Goal: Task Accomplishment & Management: Use online tool/utility

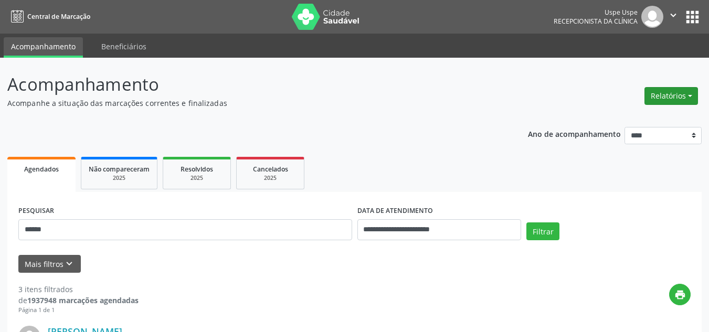
click at [687, 98] on button "Relatórios" at bounding box center [671, 96] width 54 height 18
click at [650, 115] on link "Agendamentos" at bounding box center [641, 118] width 113 height 15
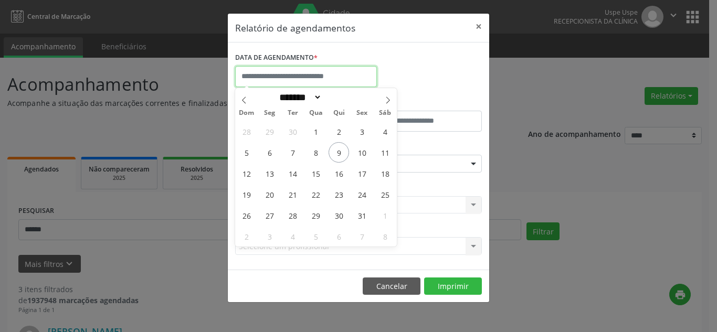
click at [336, 76] on input "text" at bounding box center [306, 76] width 142 height 21
click at [338, 153] on span "9" at bounding box center [339, 152] width 20 height 20
type input "**********"
click at [338, 153] on span "9" at bounding box center [339, 152] width 20 height 20
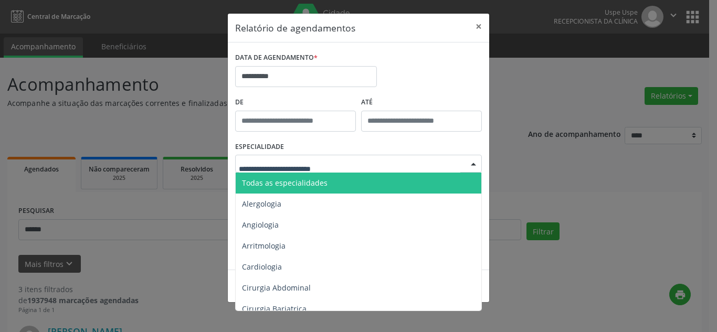
click at [318, 184] on span "Todas as especialidades" at bounding box center [285, 183] width 86 height 10
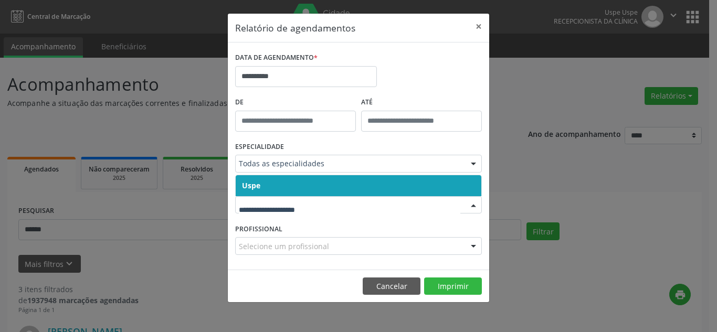
drag, startPoint x: 420, startPoint y: 179, endPoint x: 419, endPoint y: 188, distance: 8.5
click at [420, 179] on span "Uspe" at bounding box center [359, 185] width 246 height 21
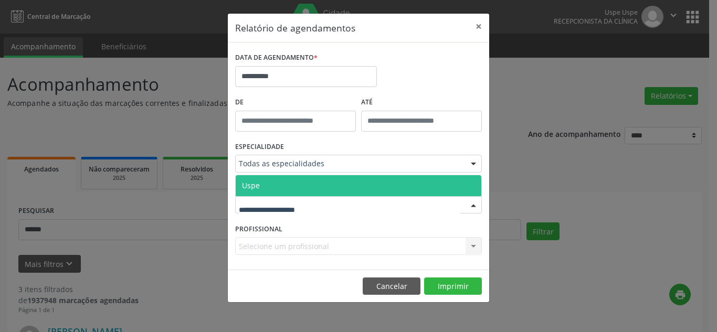
drag, startPoint x: 418, startPoint y: 200, endPoint x: 417, endPoint y: 189, distance: 11.6
click at [419, 200] on div at bounding box center [358, 205] width 247 height 18
click at [416, 189] on span "Uspe" at bounding box center [359, 185] width 246 height 21
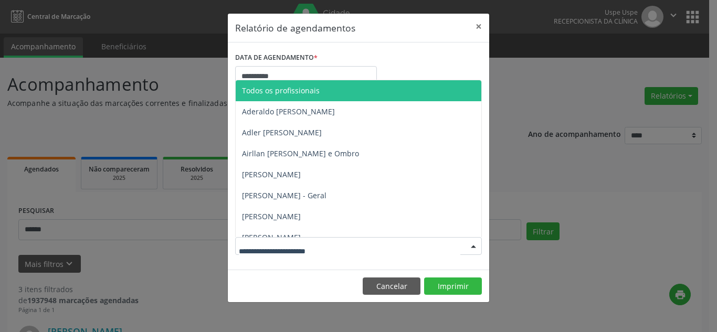
click at [471, 246] on div at bounding box center [474, 247] width 16 height 18
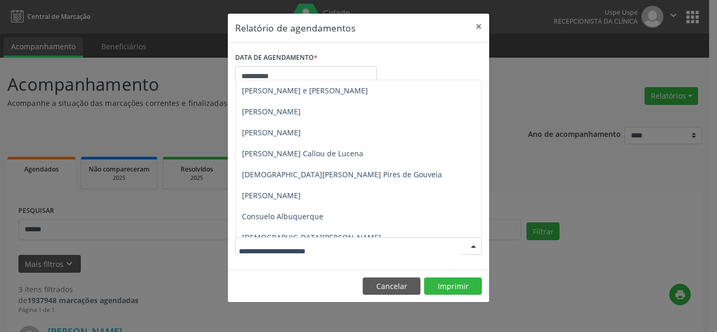
scroll to position [577, 0]
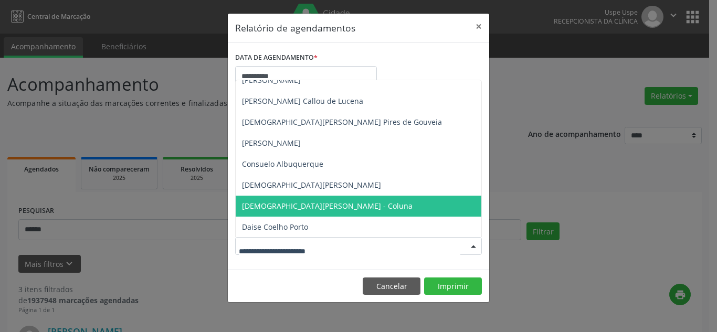
click at [365, 206] on span "[DEMOGRAPHIC_DATA][PERSON_NAME] - Coluna" at bounding box center [381, 206] width 290 height 21
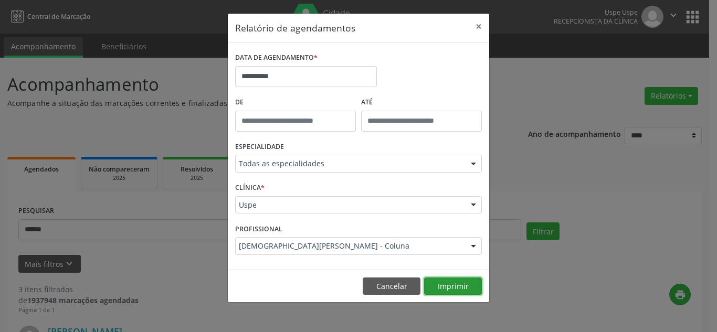
click at [460, 288] on button "Imprimir" at bounding box center [453, 287] width 58 height 18
